Goal: Task Accomplishment & Management: Use online tool/utility

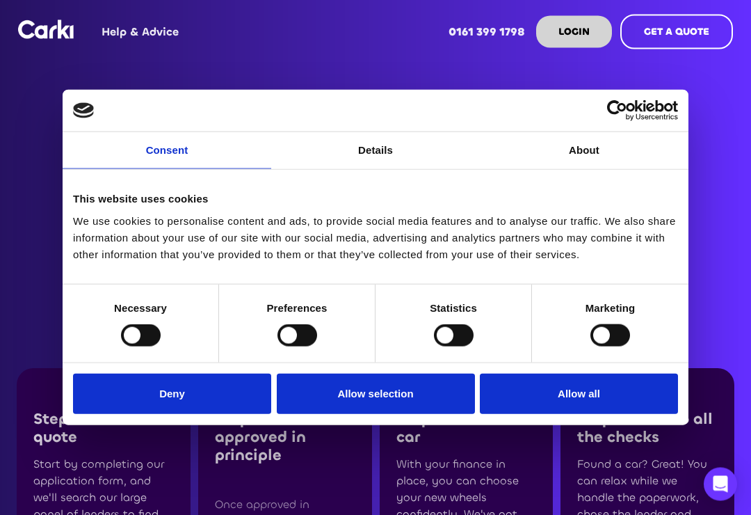
scroll to position [49, 0]
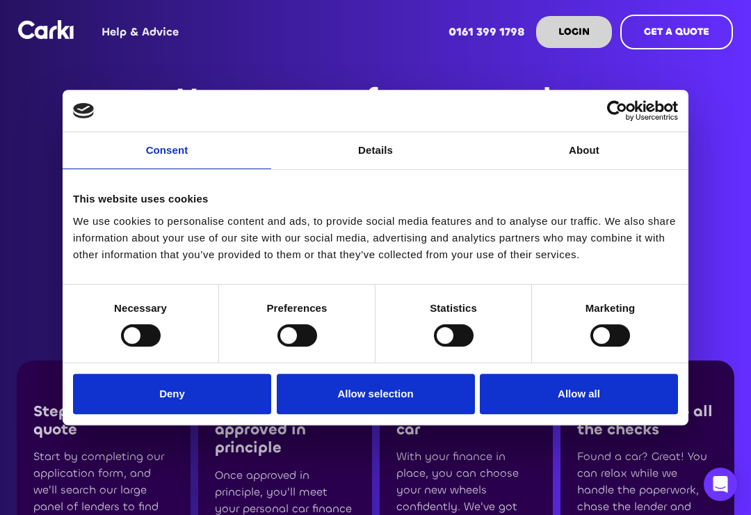
click at [587, 407] on button "Allow all" at bounding box center [579, 394] width 198 height 40
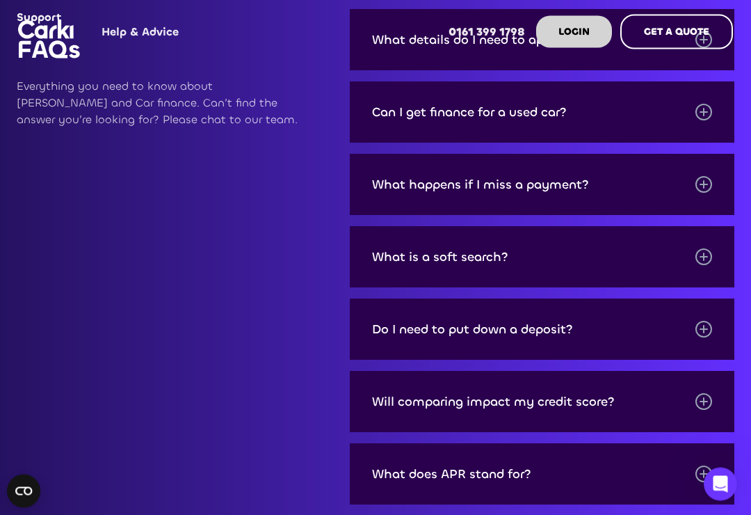
scroll to position [1959, 0]
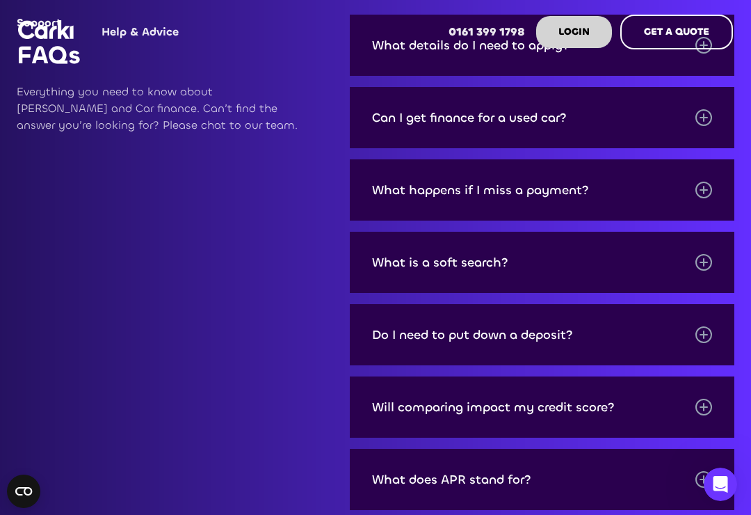
click at [659, 346] on div "Do I need to put down a deposit?" at bounding box center [542, 334] width 385 height 61
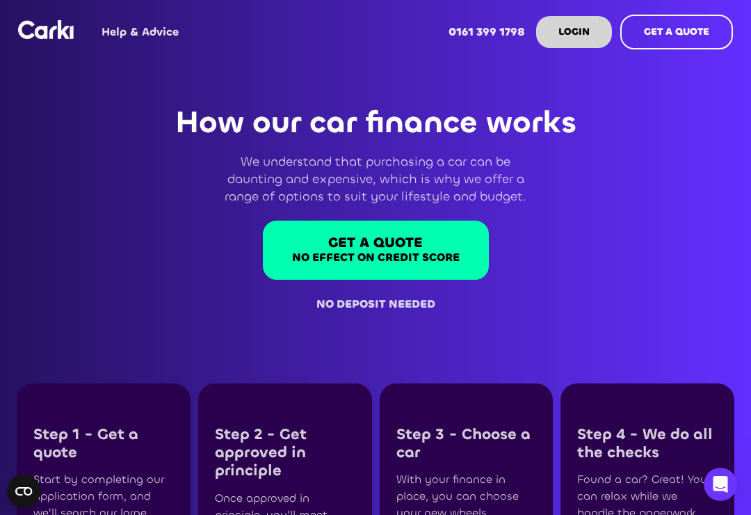
scroll to position [0, 0]
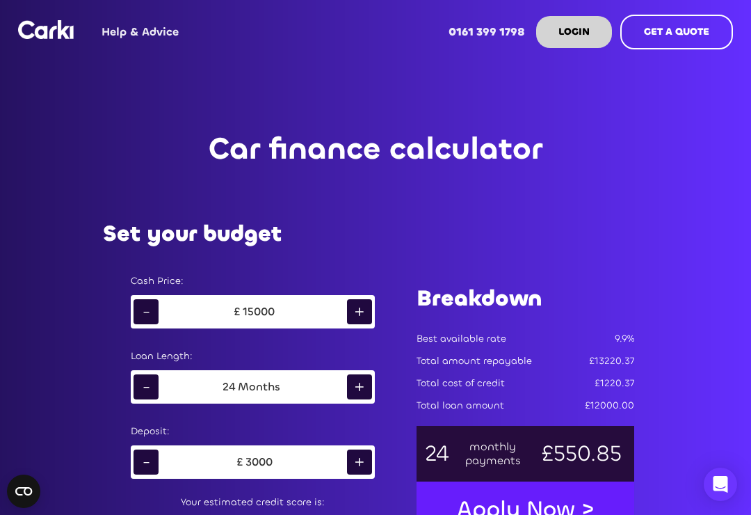
scroll to position [1, 0]
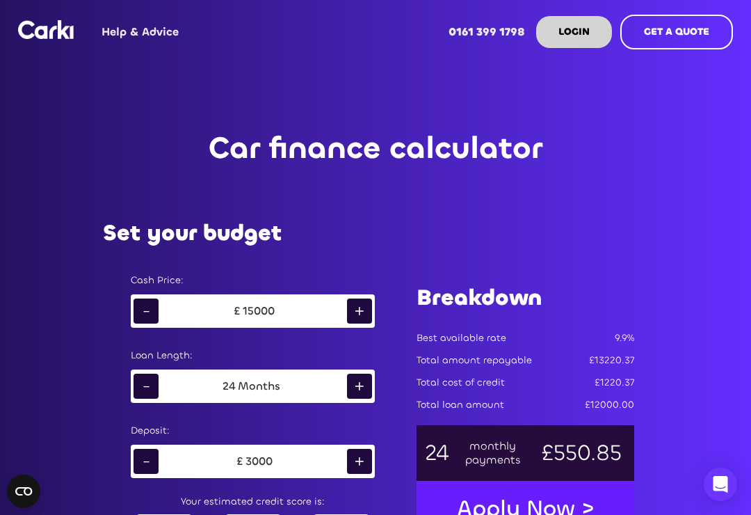
click at [142, 319] on div "-" at bounding box center [146, 310] width 25 height 25
click at [150, 311] on div "-" at bounding box center [146, 310] width 25 height 25
click at [149, 310] on div "-" at bounding box center [146, 310] width 25 height 25
click at [130, 305] on div "Cash Price: - £ 12000 +" at bounding box center [253, 303] width 272 height 75
click at [137, 311] on div "-" at bounding box center [146, 310] width 25 height 25
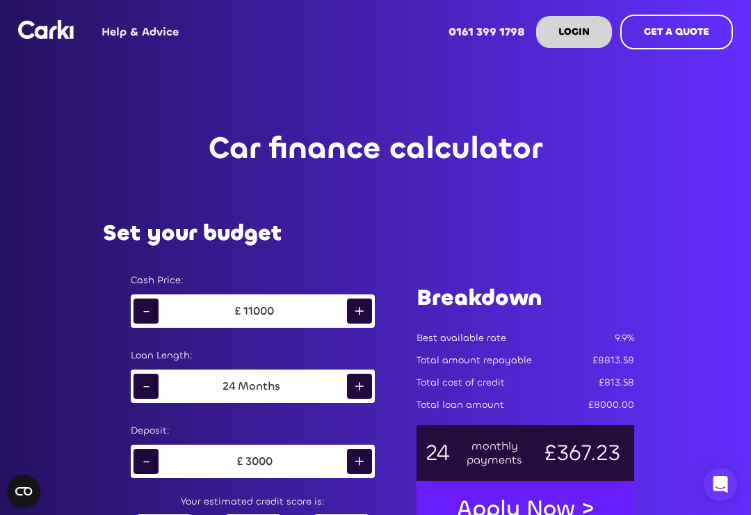
click at [134, 312] on div "-" at bounding box center [146, 310] width 25 height 25
click at [144, 459] on div "-" at bounding box center [146, 461] width 25 height 25
click at [143, 458] on div "-" at bounding box center [146, 461] width 25 height 25
click at [145, 455] on div "-" at bounding box center [146, 461] width 25 height 25
click at [143, 458] on div "-" at bounding box center [146, 461] width 25 height 25
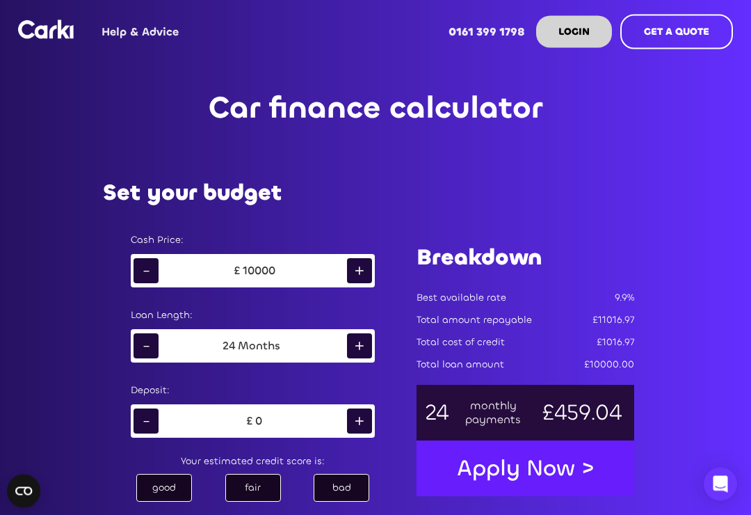
scroll to position [43, 0]
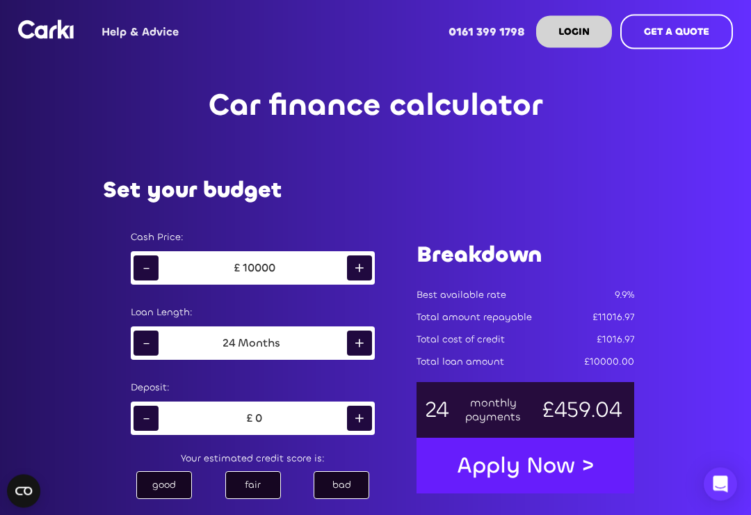
click at [364, 425] on div "+" at bounding box center [359, 418] width 25 height 25
click at [363, 424] on div "+" at bounding box center [359, 418] width 25 height 25
click at [360, 414] on div "+" at bounding box center [359, 418] width 25 height 25
click at [362, 415] on div "+" at bounding box center [359, 418] width 25 height 25
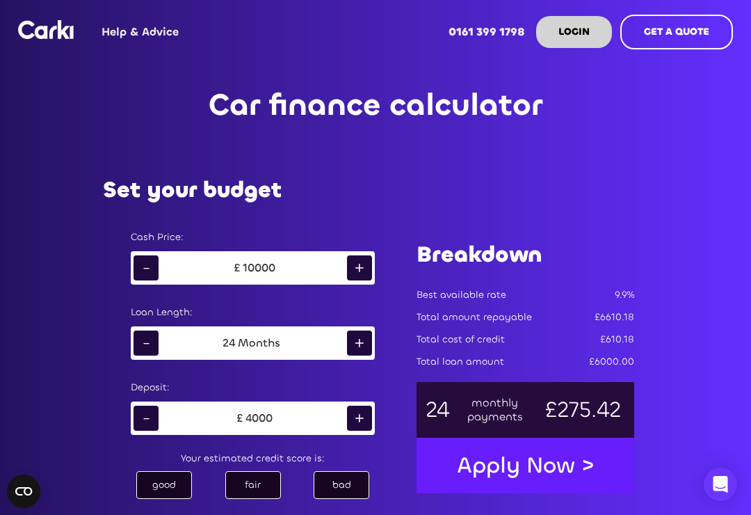
click at [255, 486] on div "fair" at bounding box center [253, 485] width 56 height 28
click at [143, 417] on div "-" at bounding box center [146, 418] width 25 height 25
click at [152, 419] on div "-" at bounding box center [146, 418] width 25 height 25
click at [141, 415] on div "-" at bounding box center [146, 418] width 25 height 25
click at [140, 422] on div "-" at bounding box center [146, 418] width 25 height 25
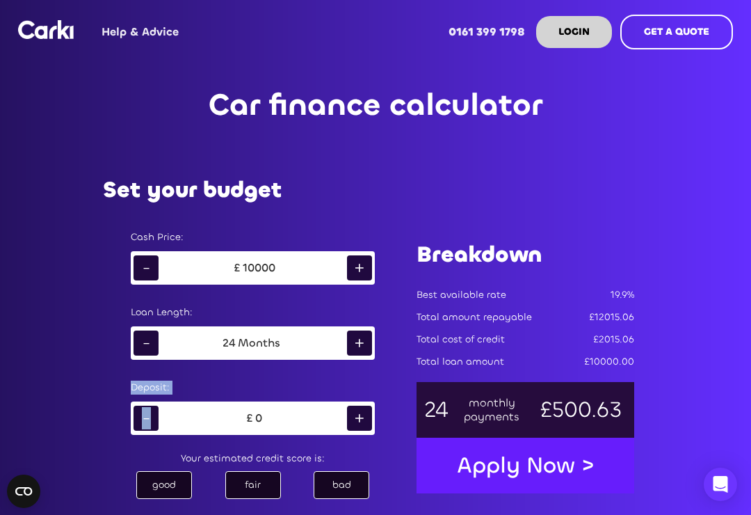
click at [137, 426] on div "-" at bounding box center [146, 418] width 25 height 25
click at [133, 428] on div "- £ 0 +" at bounding box center [253, 417] width 244 height 33
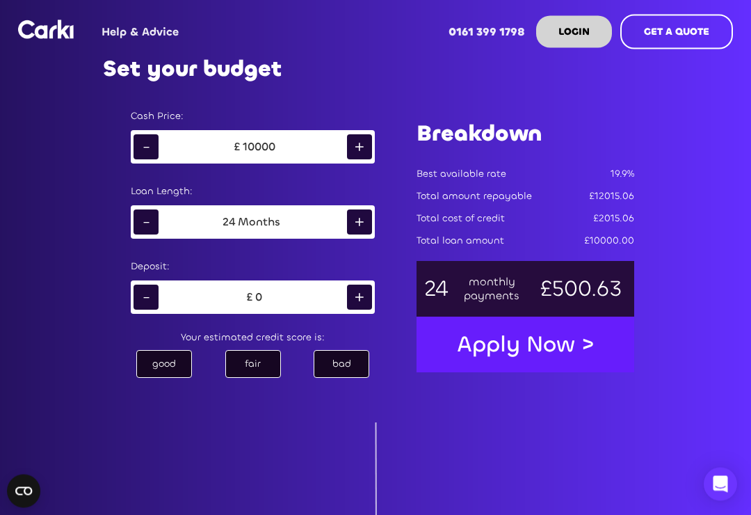
scroll to position [0, 0]
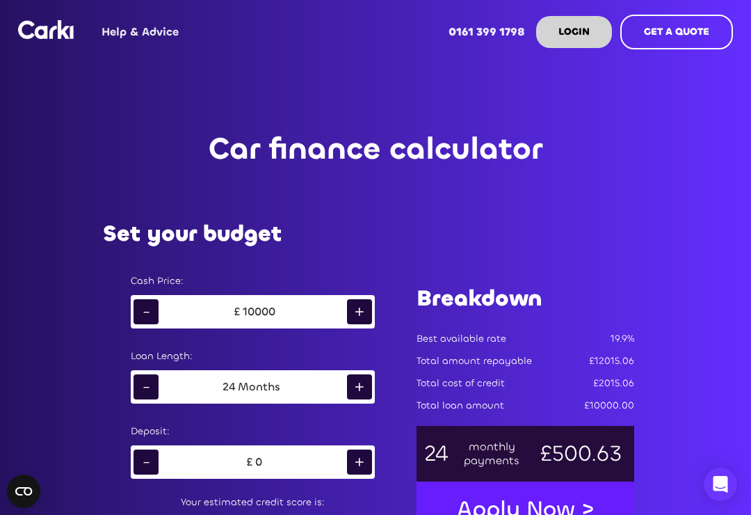
click at [143, 315] on div "-" at bounding box center [146, 311] width 25 height 25
click at [138, 310] on div "-" at bounding box center [146, 311] width 25 height 25
click at [138, 308] on div "-" at bounding box center [146, 311] width 25 height 25
click at [137, 311] on div "-" at bounding box center [146, 311] width 25 height 25
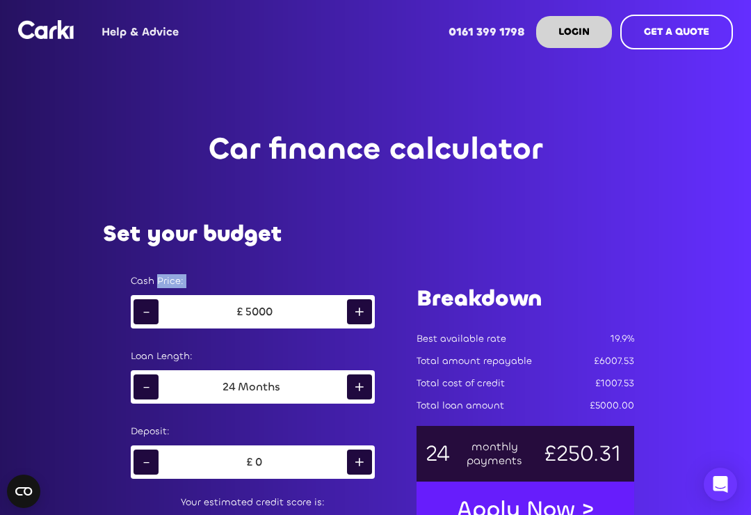
click at [549, 206] on div "Set your budget Cash Price: - £ 5000 + Loan Length: - 24 Months + Deposit: - £ …" at bounding box center [375, 383] width 601 height 408
